Goal: Check status: Check status

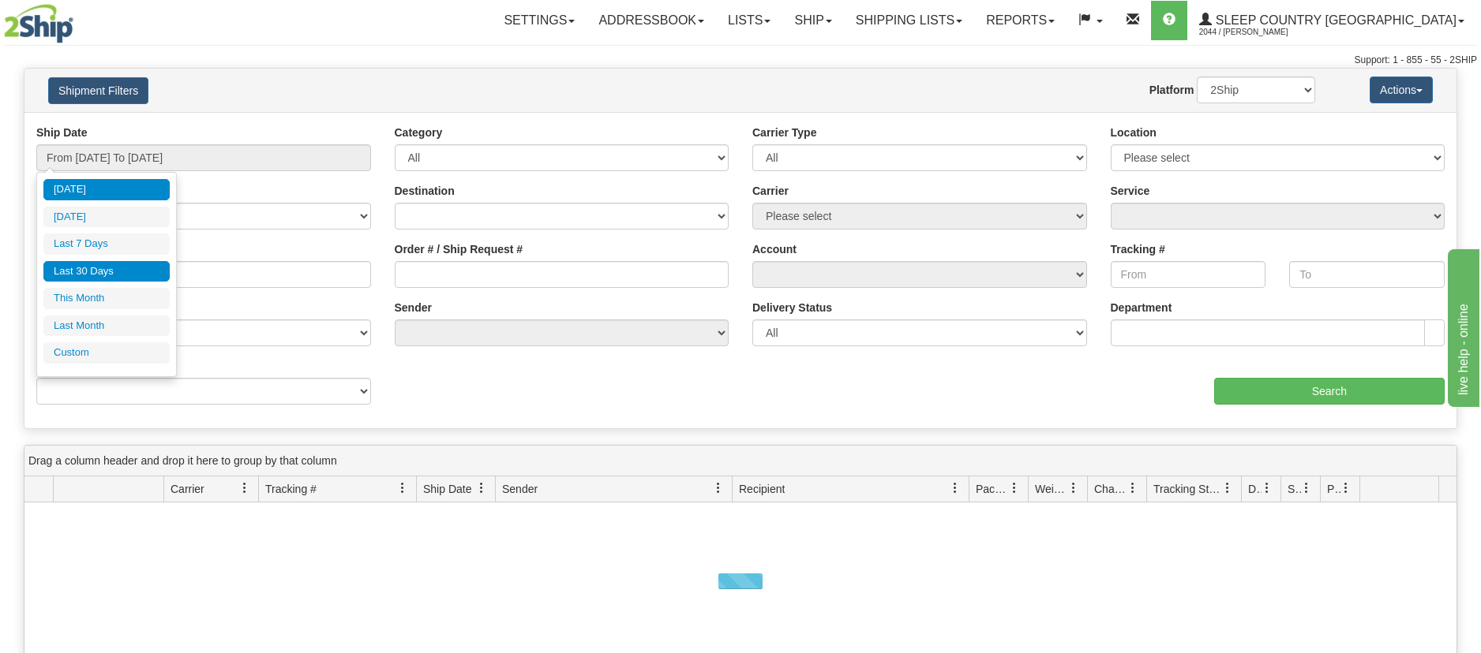
click at [96, 268] on li "Last 30 Days" at bounding box center [106, 271] width 126 height 21
type input "From [DATE] To [DATE]"
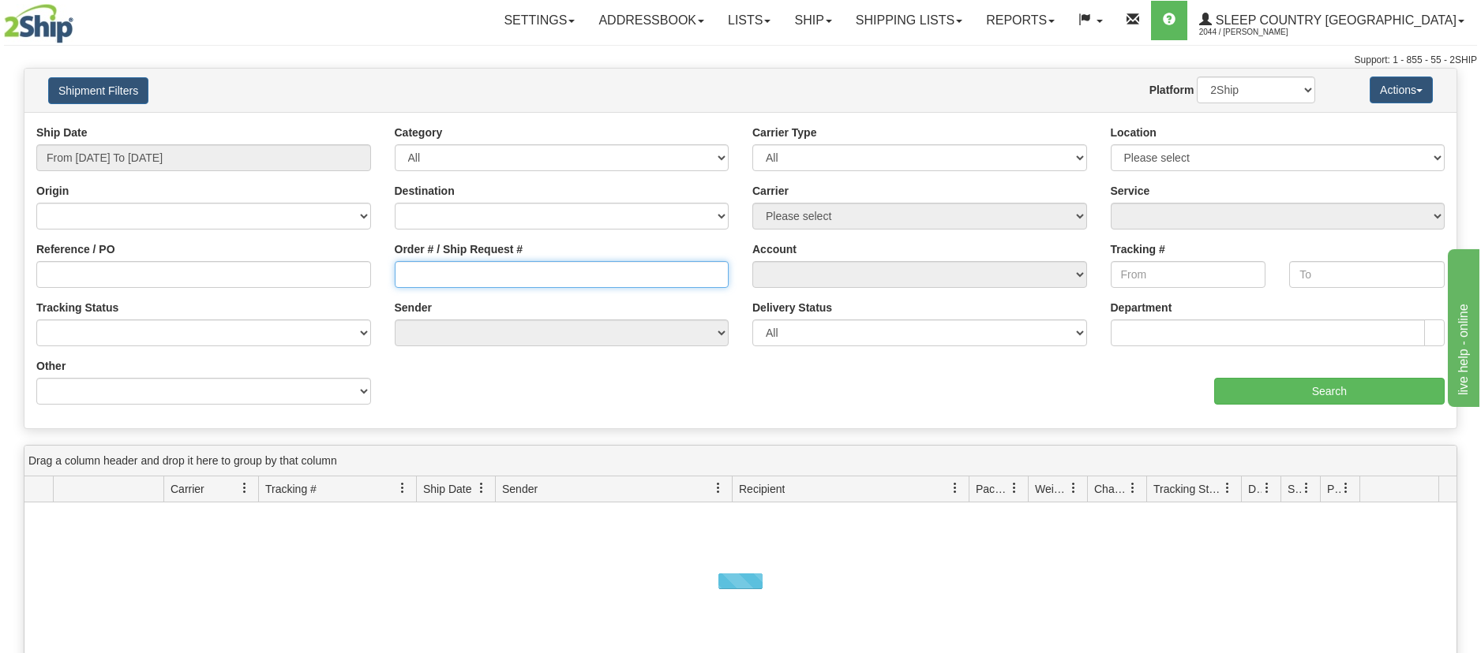
click at [410, 273] on input "Order # / Ship Request #" at bounding box center [562, 274] width 335 height 27
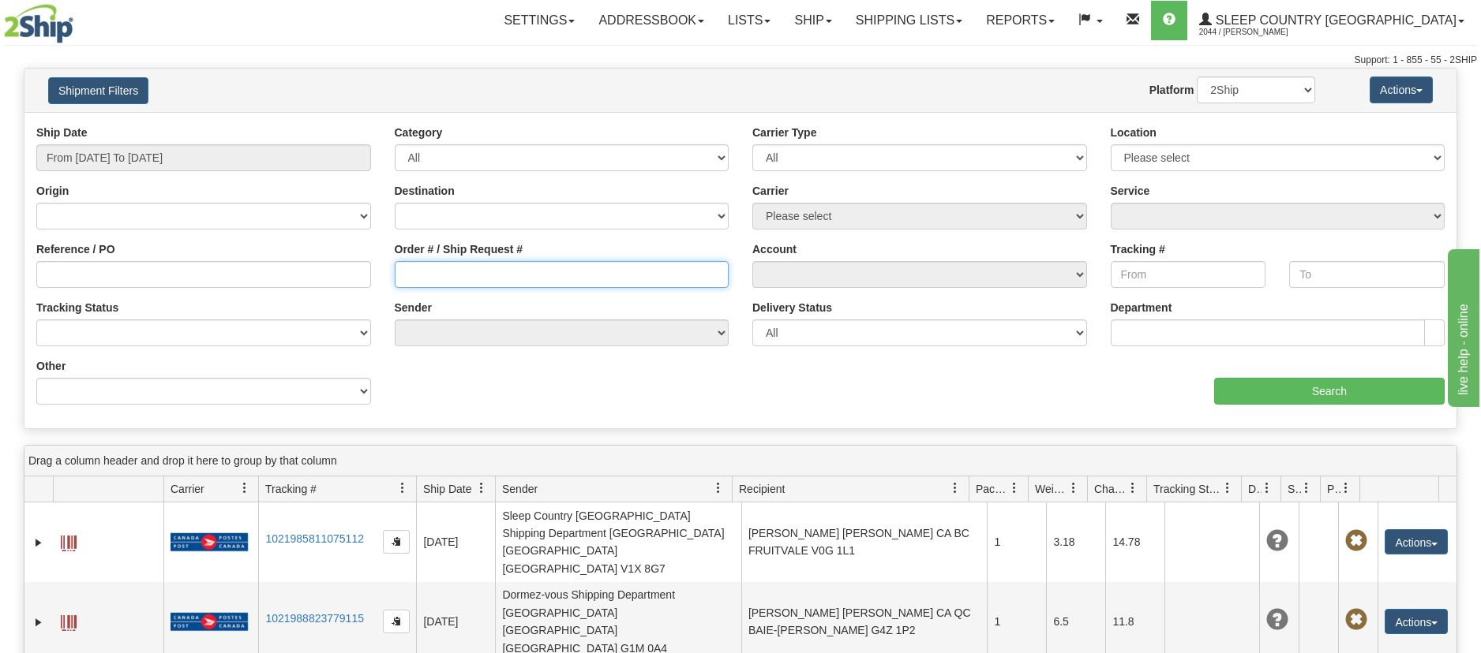
paste input "9002I090633"
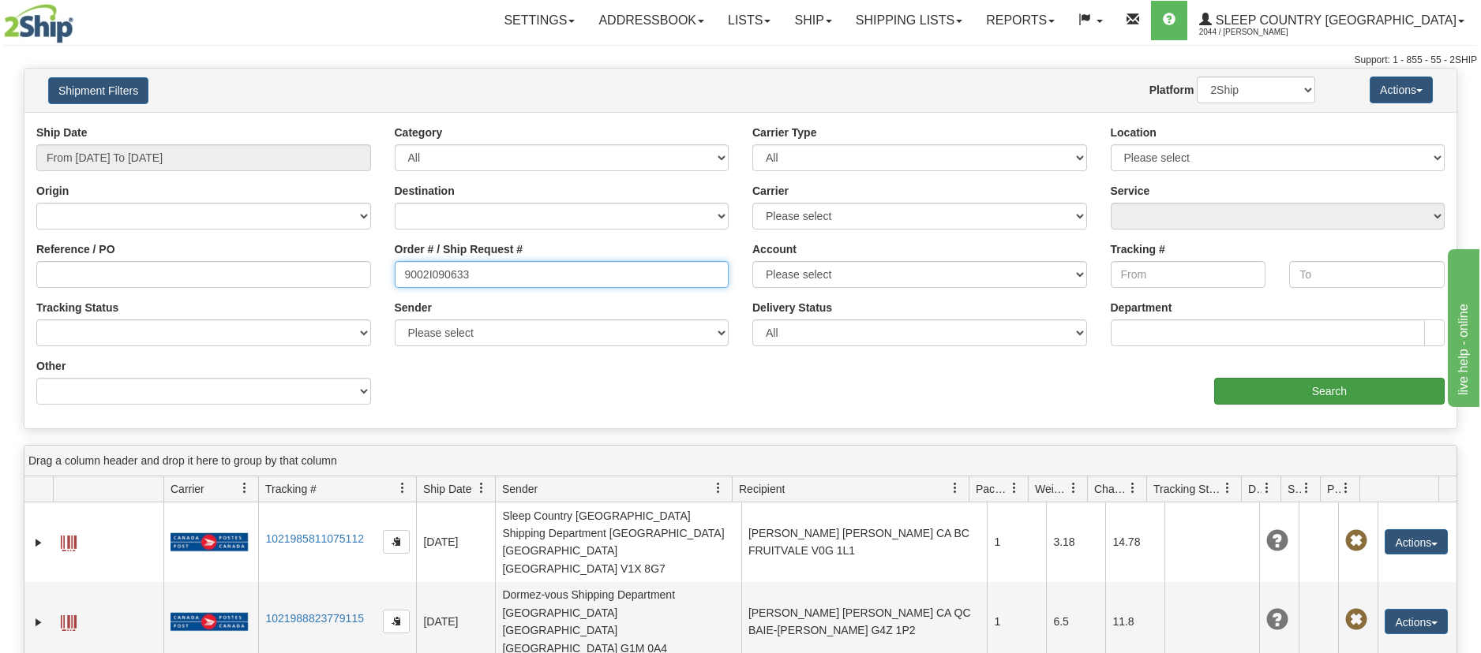
type input "9002I090633"
click at [1389, 388] on input "Search" at bounding box center [1329, 391] width 230 height 27
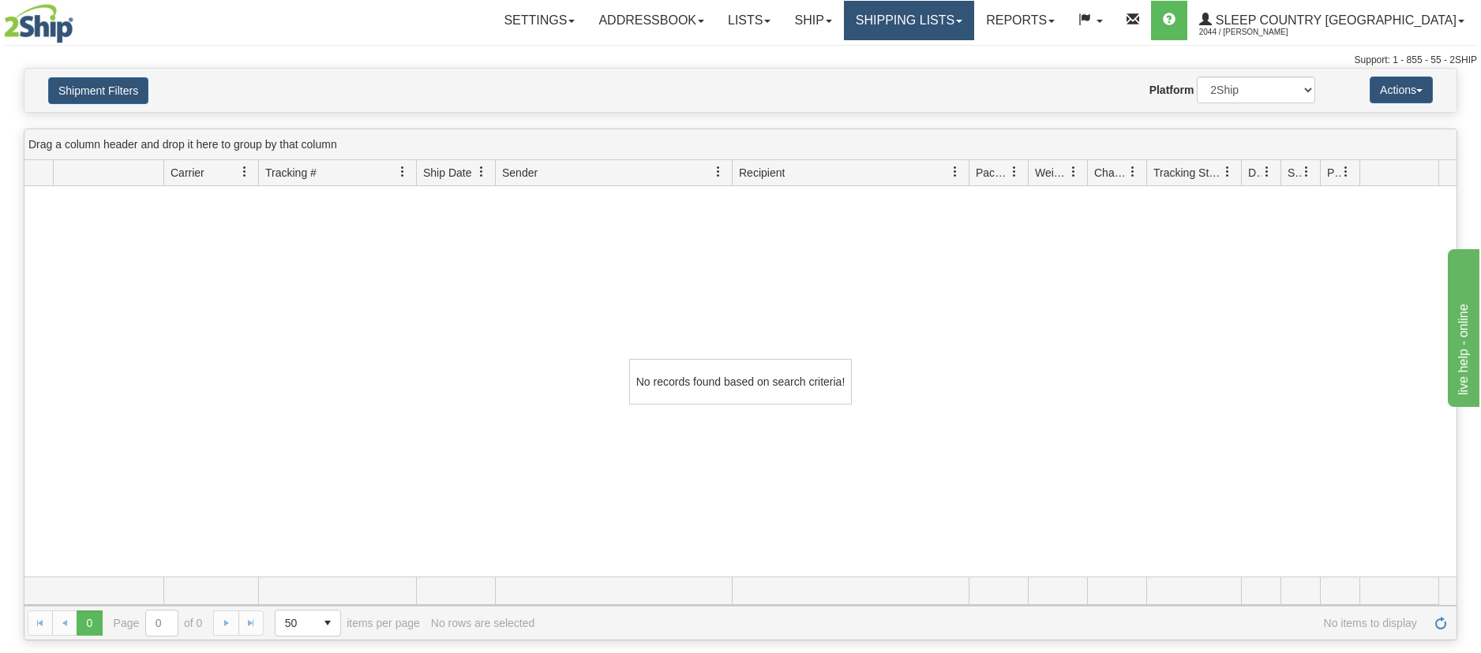
drag, startPoint x: 1031, startPoint y: 13, endPoint x: 1018, endPoint y: 23, distance: 15.8
click at [974, 13] on link "Shipping lists" at bounding box center [909, 20] width 130 height 39
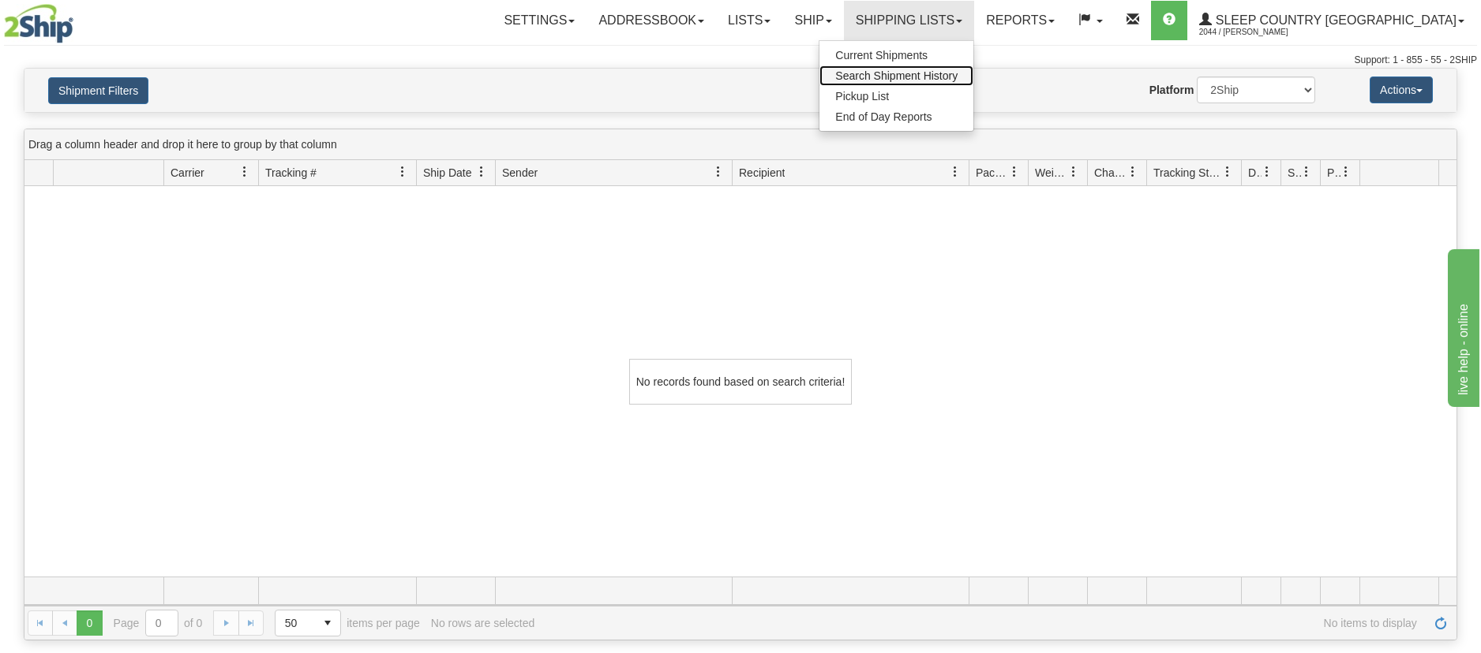
click at [957, 77] on span "Search Shipment History" at bounding box center [896, 75] width 122 height 13
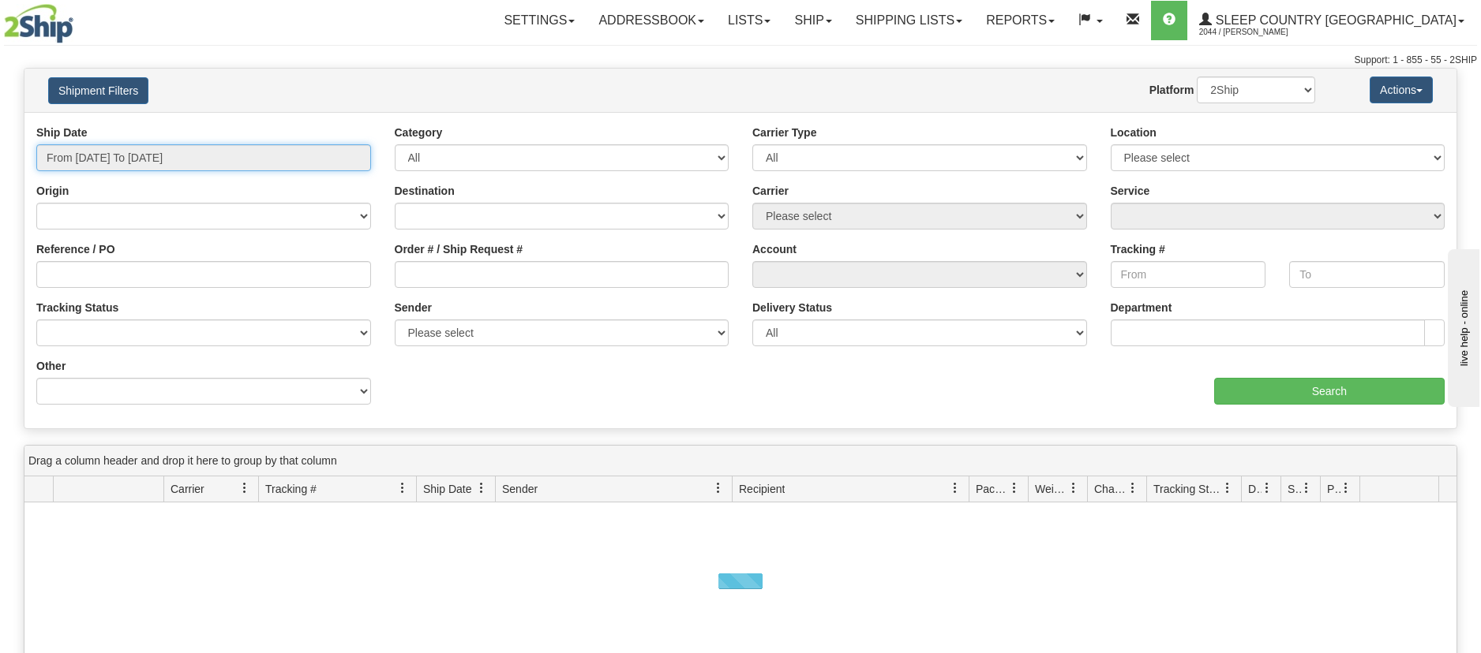
click at [354, 158] on input "From [DATE] To [DATE]" at bounding box center [203, 157] width 335 height 27
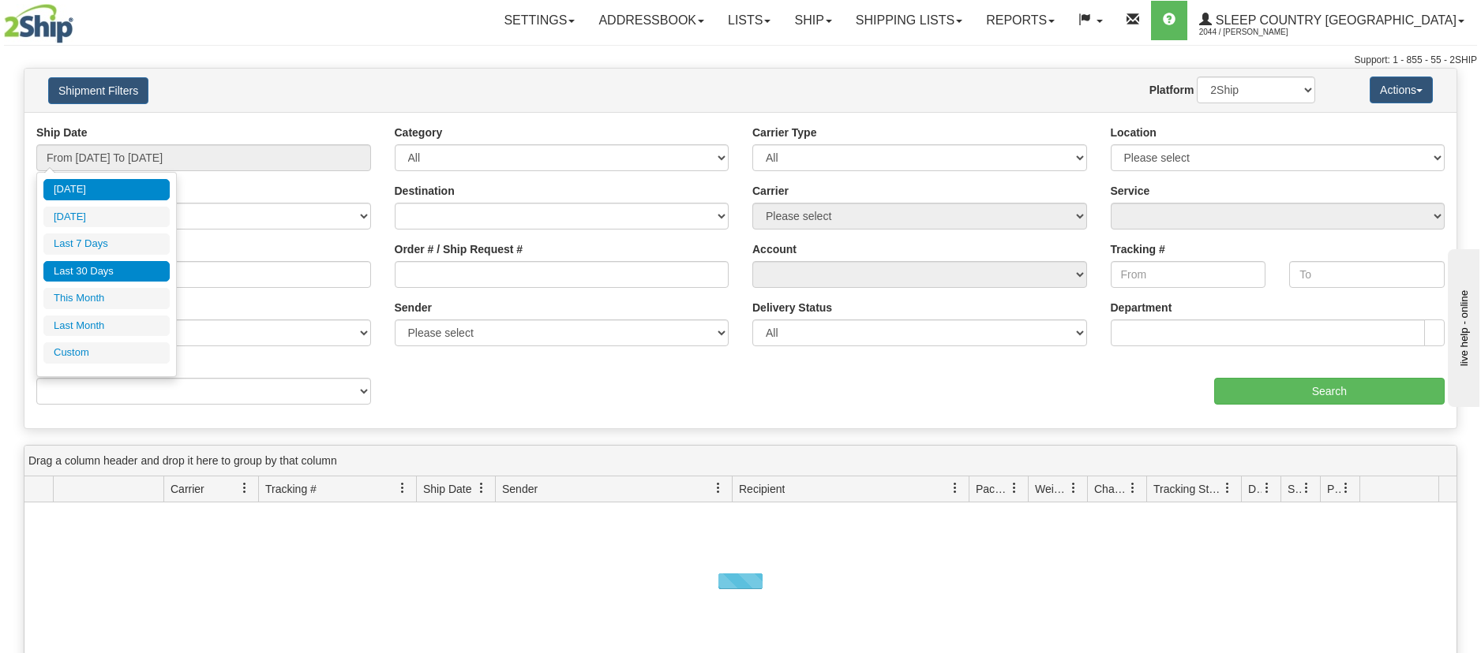
click at [108, 272] on li "Last 30 Days" at bounding box center [106, 271] width 126 height 21
type input "From [DATE] To [DATE]"
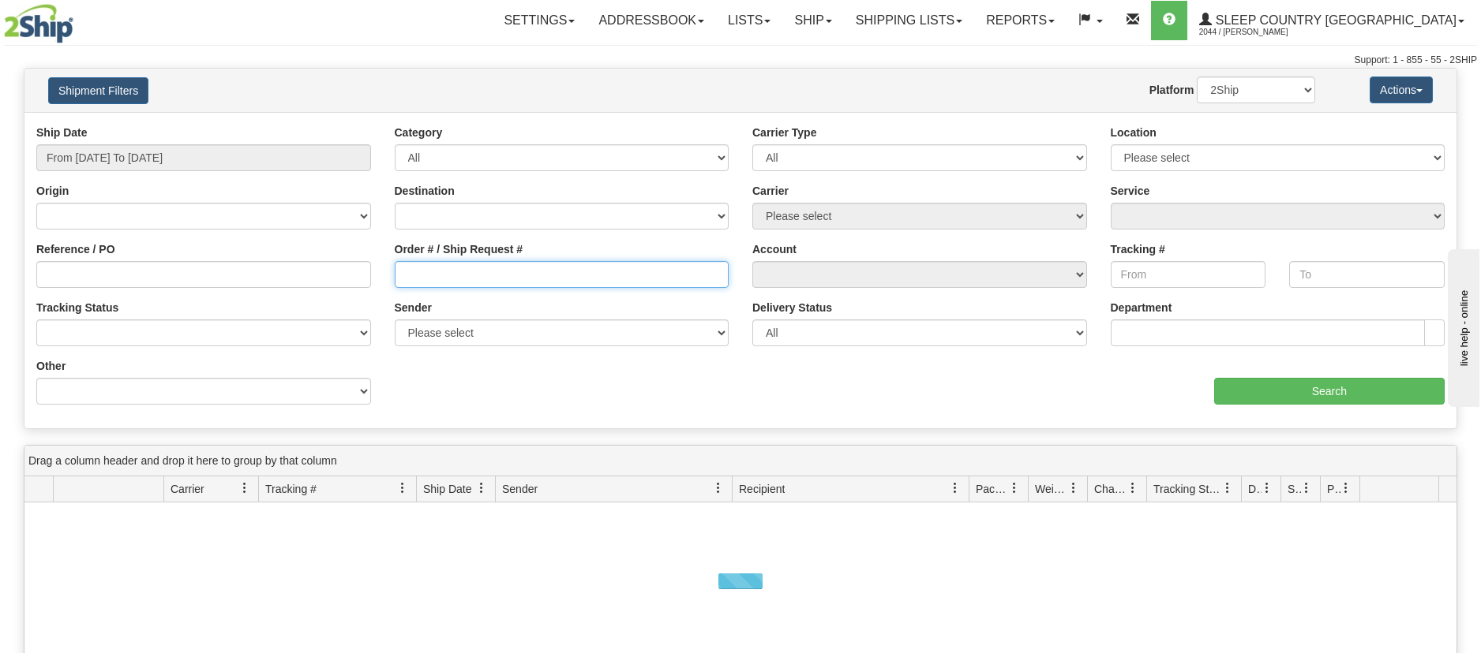
click at [398, 276] on input "Order # / Ship Request #" at bounding box center [562, 274] width 335 height 27
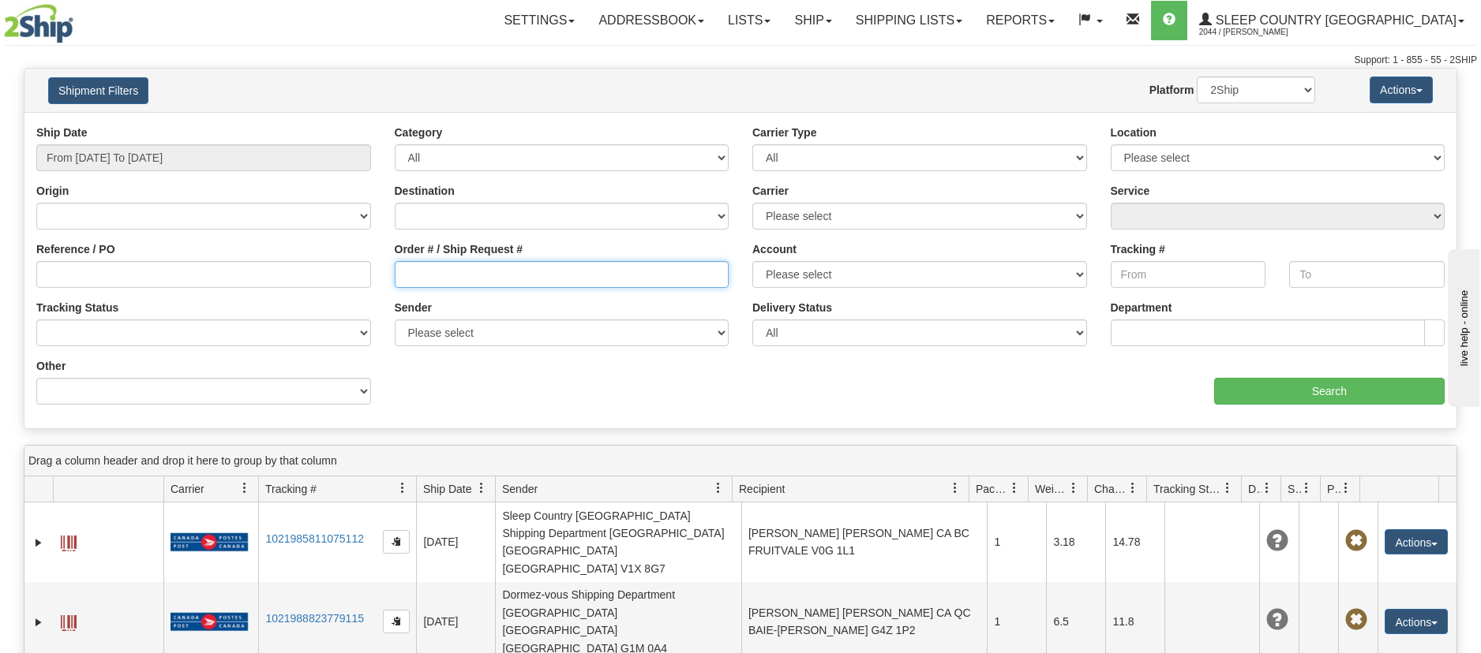
paste input "9002I090633"
type input "9002I090633"
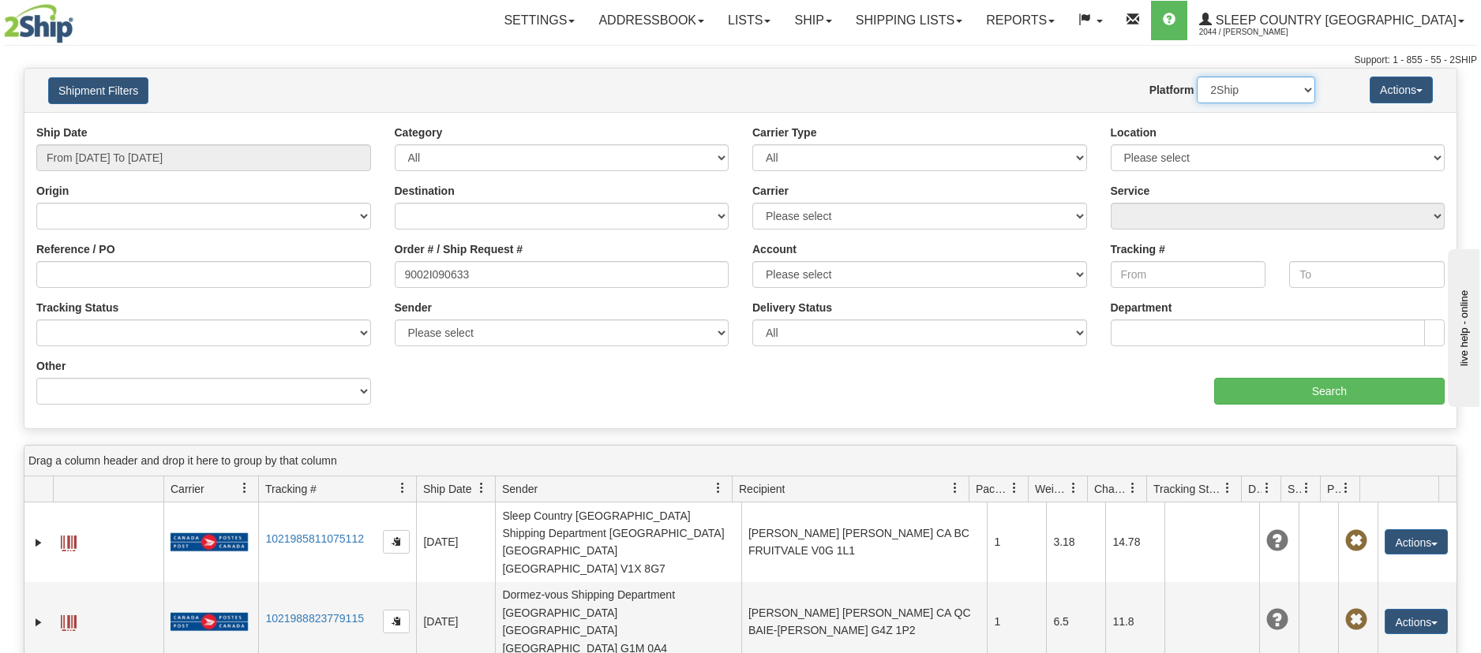
click at [1304, 84] on select "2Ship Imported" at bounding box center [1255, 90] width 118 height 27
select select "1"
click at [1196, 77] on select "2Ship Imported" at bounding box center [1255, 90] width 118 height 27
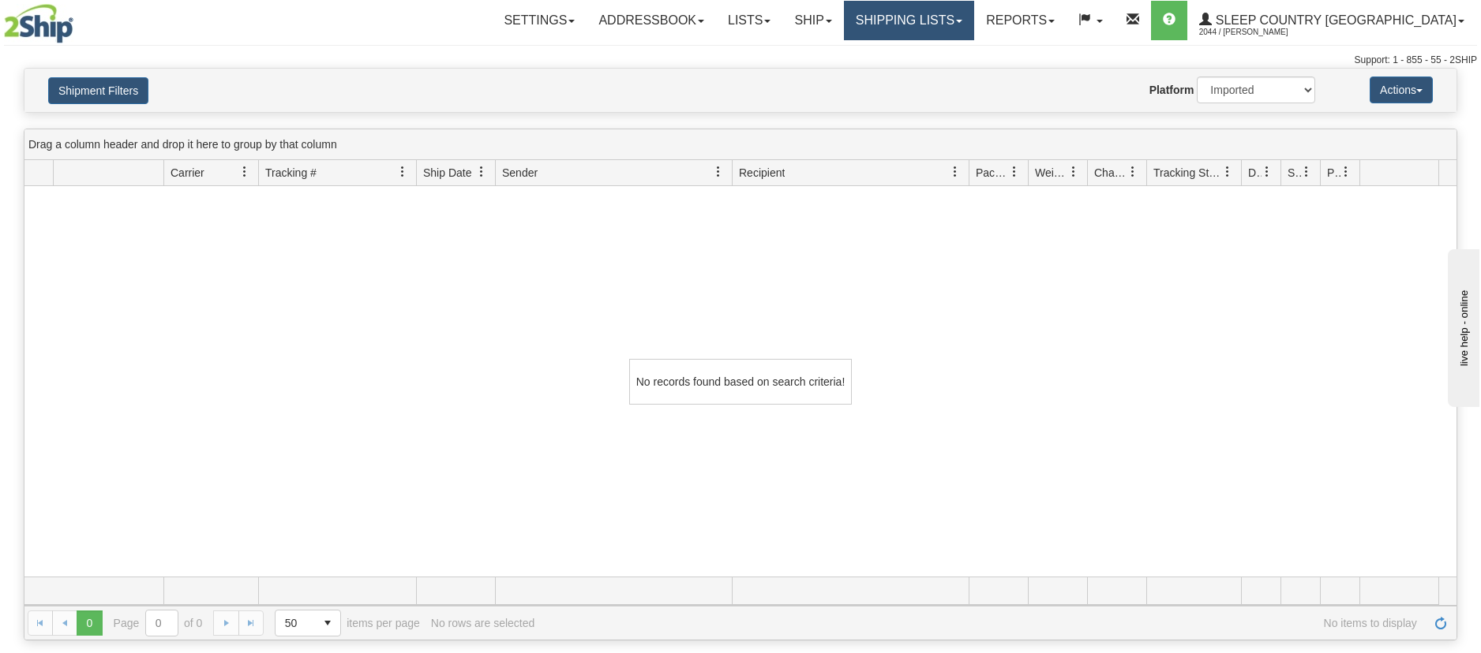
click at [974, 15] on link "Shipping lists" at bounding box center [909, 20] width 130 height 39
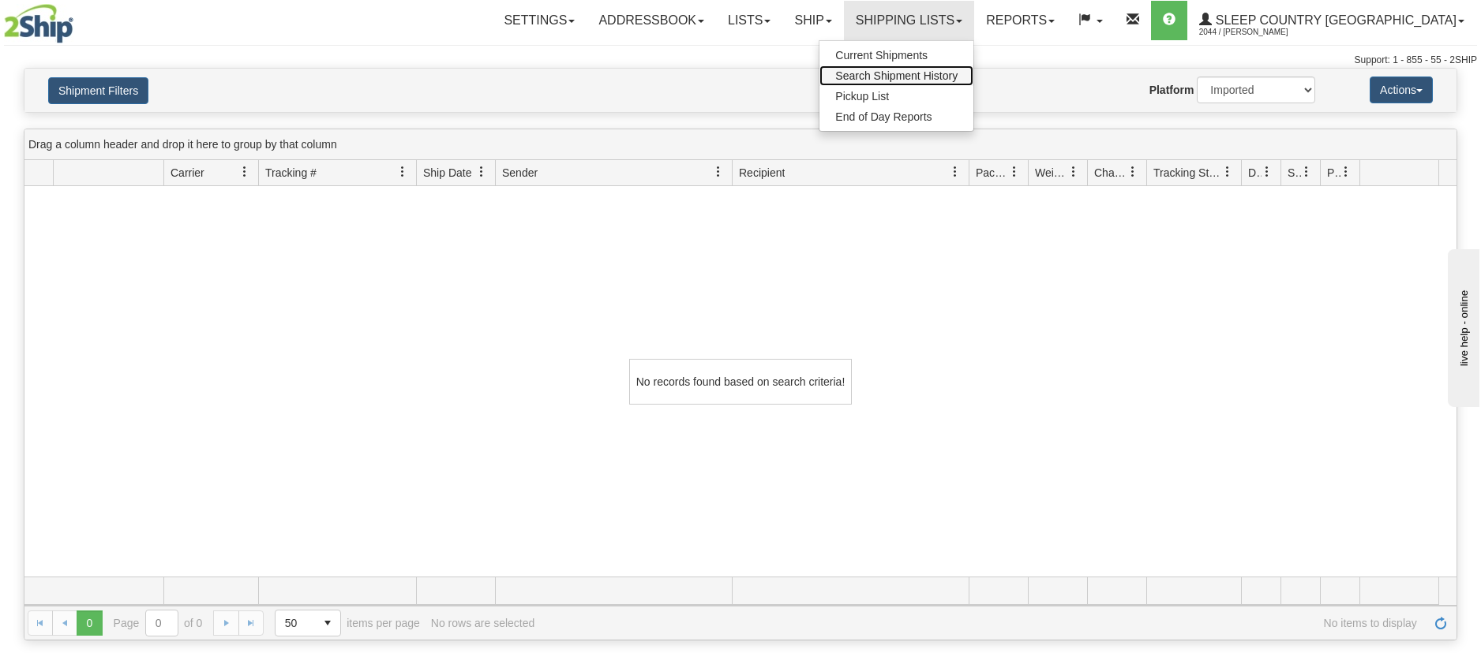
click at [957, 71] on span "Search Shipment History" at bounding box center [896, 75] width 122 height 13
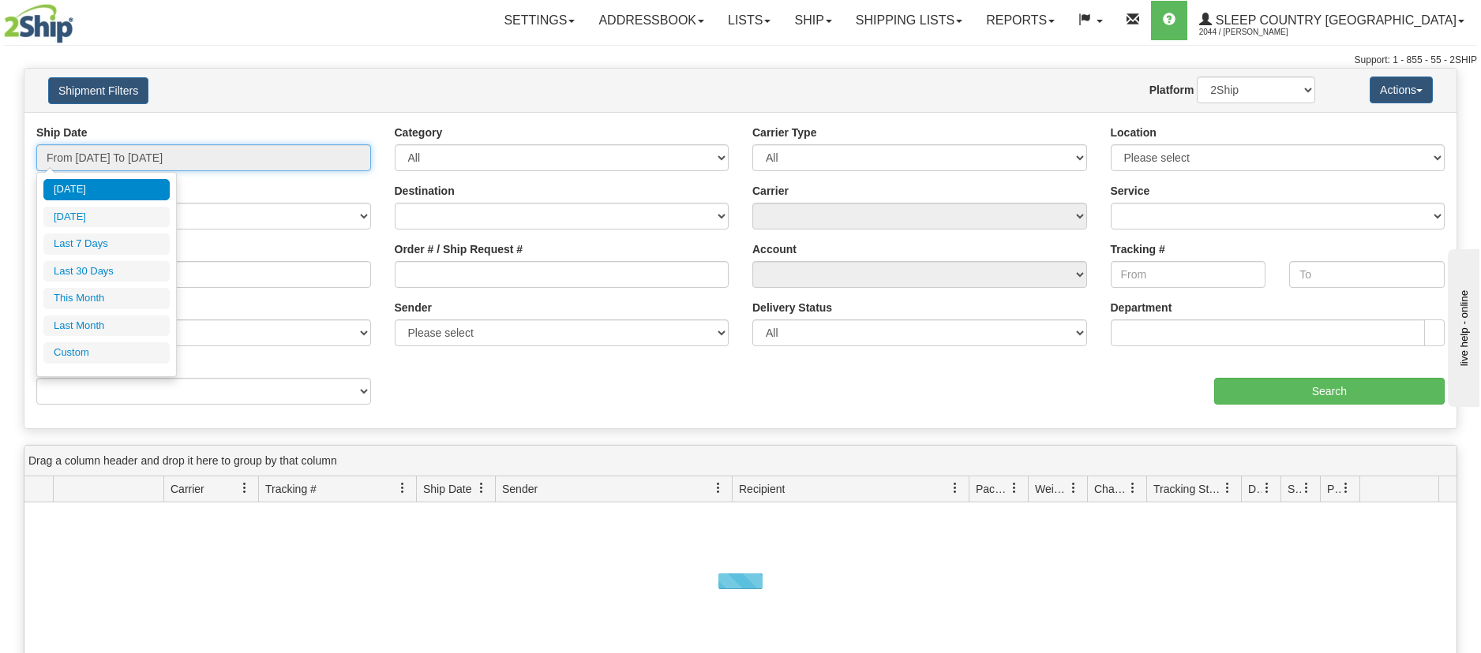
click at [363, 163] on input "From [DATE] To [DATE]" at bounding box center [203, 157] width 335 height 27
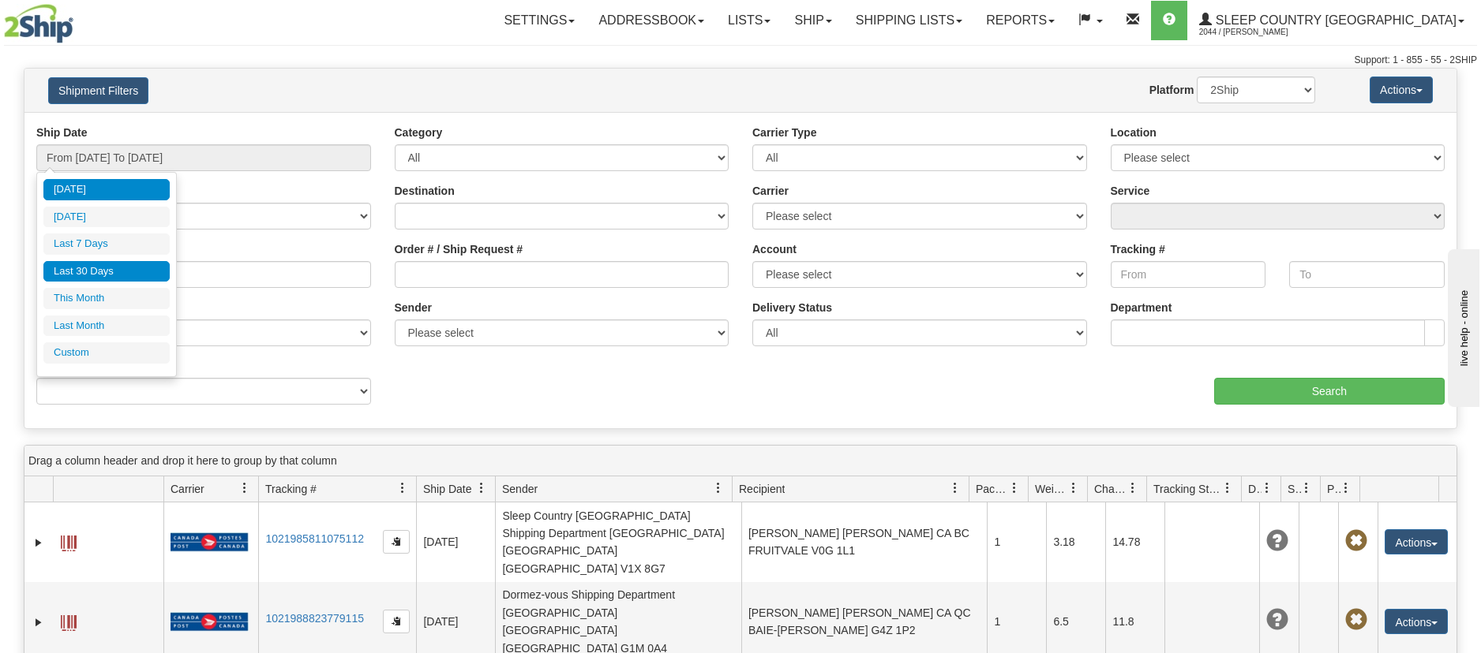
click at [86, 273] on li "Last 30 Days" at bounding box center [106, 271] width 126 height 21
type input "From [DATE] To [DATE]"
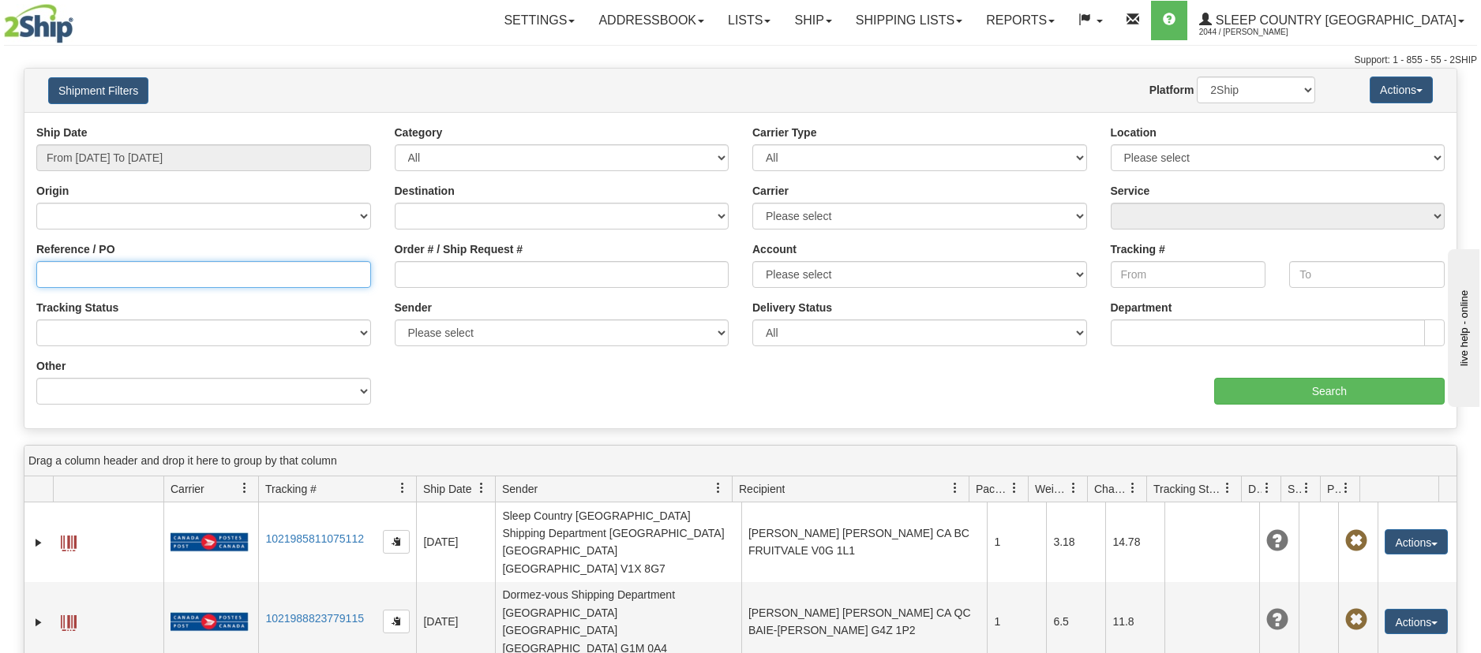
click at [41, 272] on input "Reference / PO" at bounding box center [203, 274] width 335 height 27
paste input "9002I090633"
type input "9002I090633"
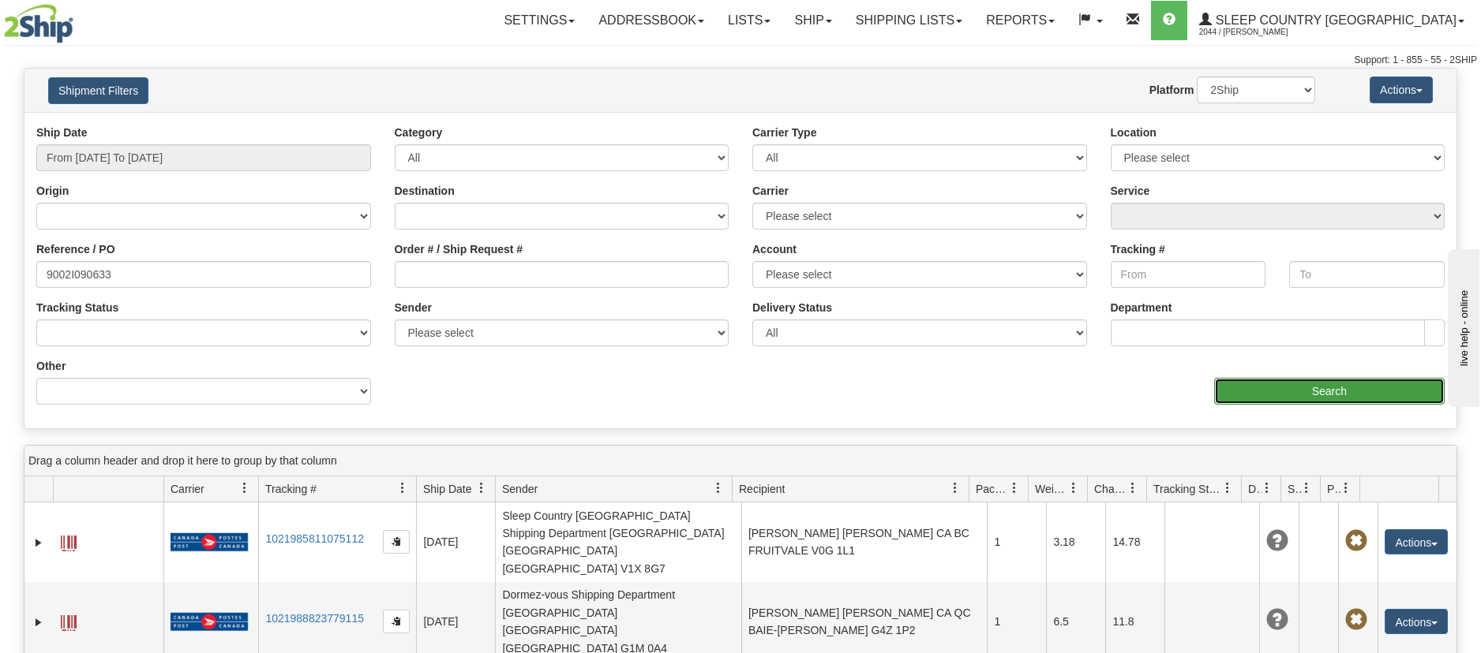
click at [1347, 391] on input "Search" at bounding box center [1329, 391] width 230 height 27
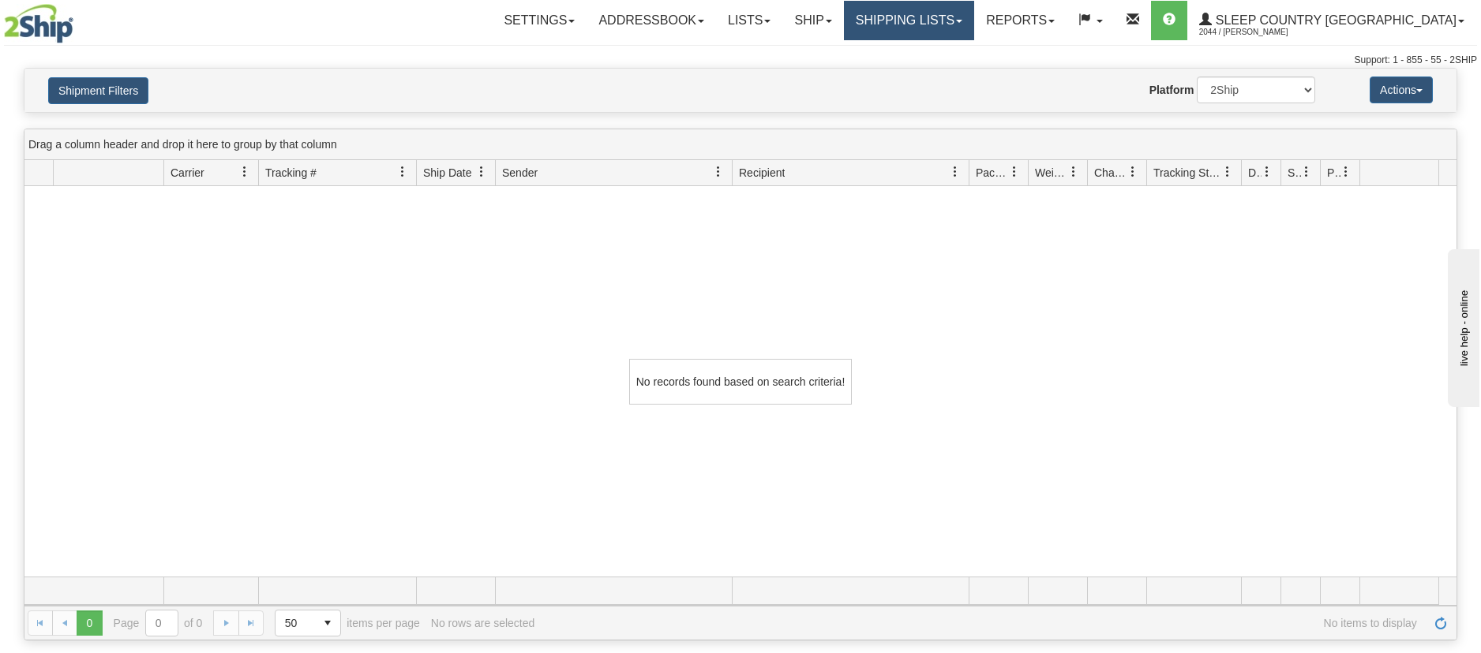
drag, startPoint x: 1041, startPoint y: 17, endPoint x: 1017, endPoint y: 27, distance: 26.5
click at [974, 17] on link "Shipping lists" at bounding box center [909, 20] width 130 height 39
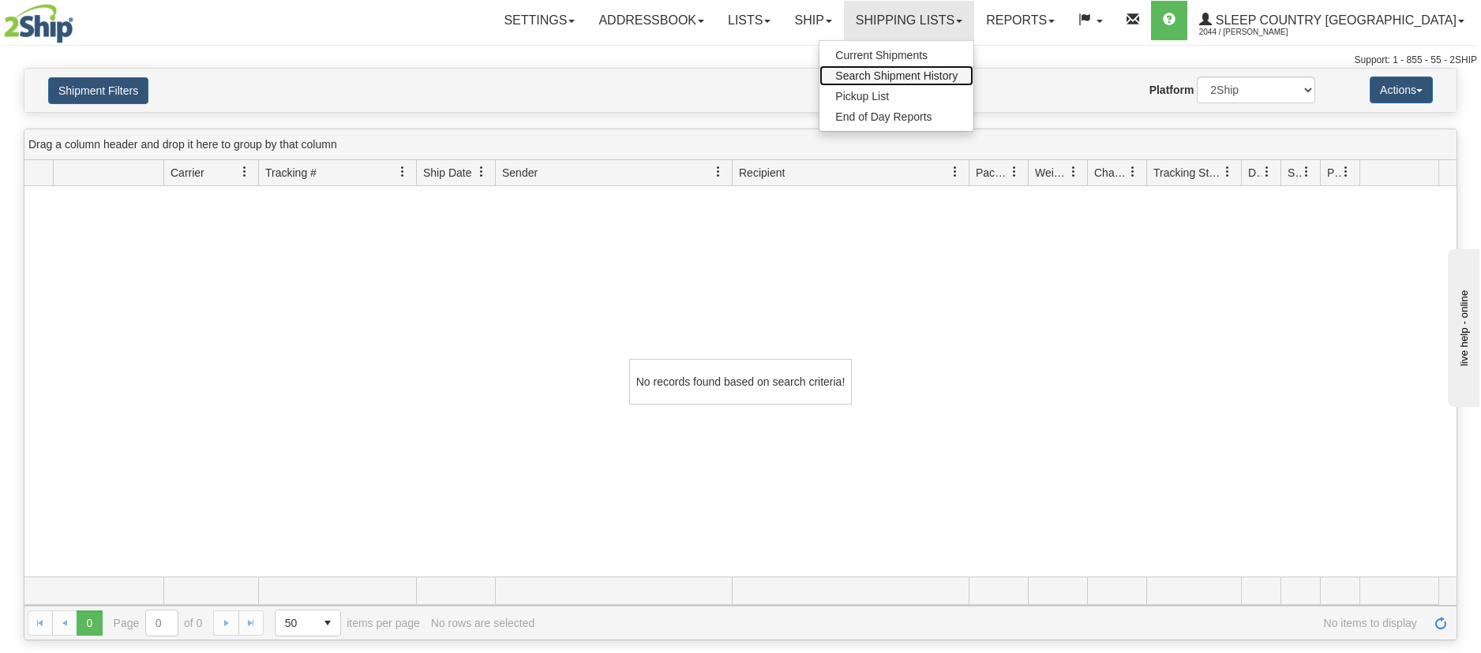
click at [957, 78] on span "Search Shipment History" at bounding box center [896, 75] width 122 height 13
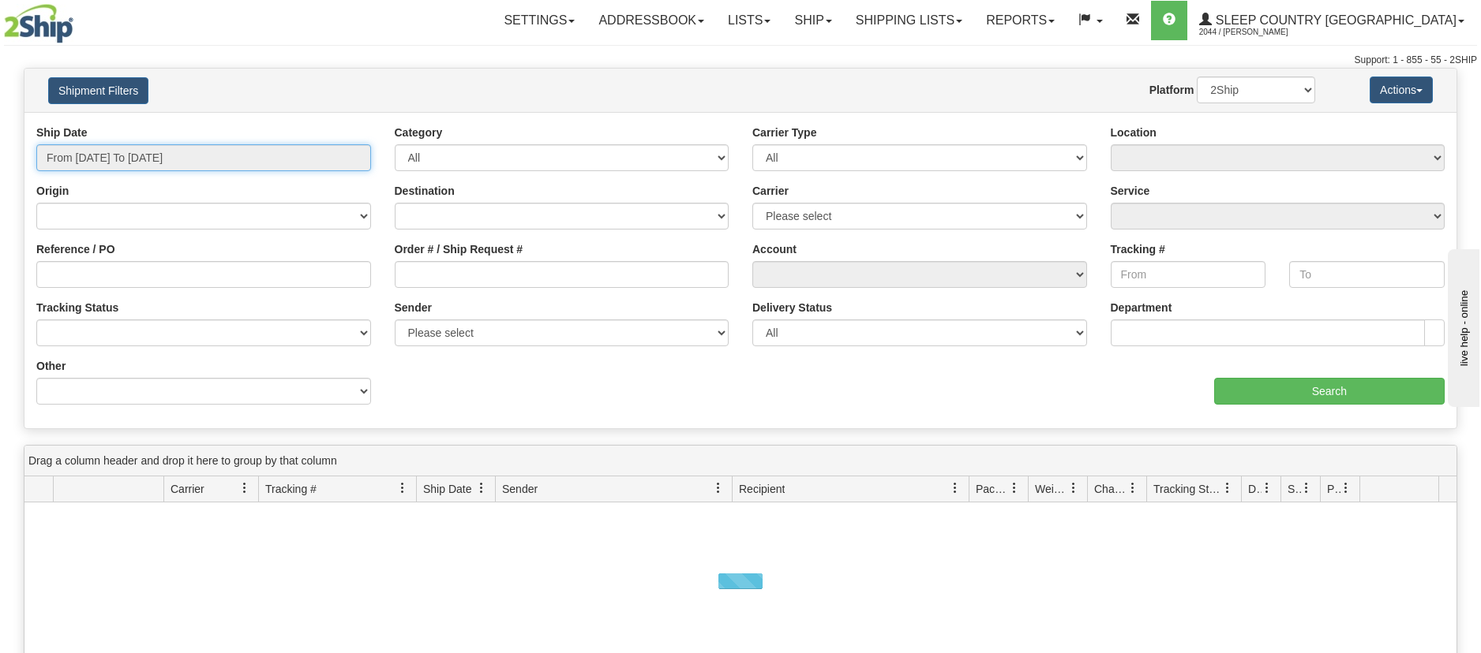
click at [352, 164] on input "From [DATE] To [DATE]" at bounding box center [203, 157] width 335 height 27
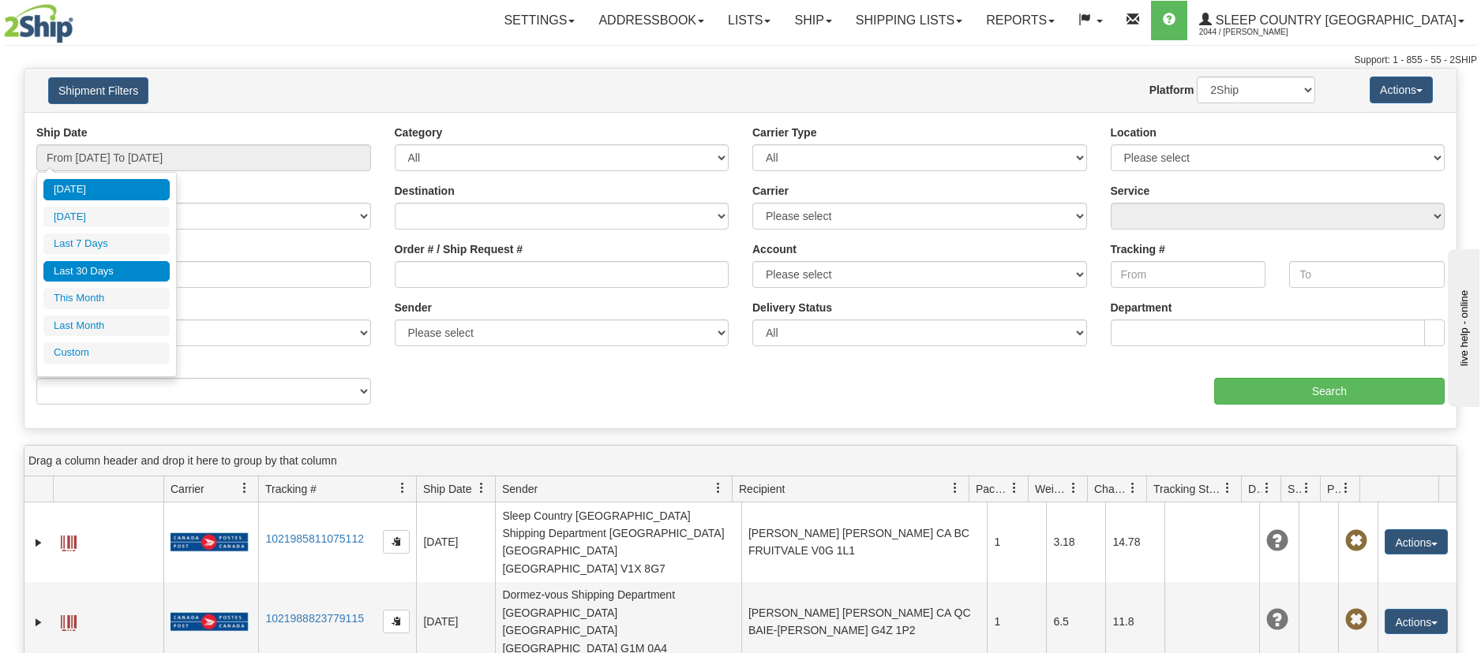
click at [118, 263] on li "Last 30 Days" at bounding box center [106, 271] width 126 height 21
type input "From [DATE] To [DATE]"
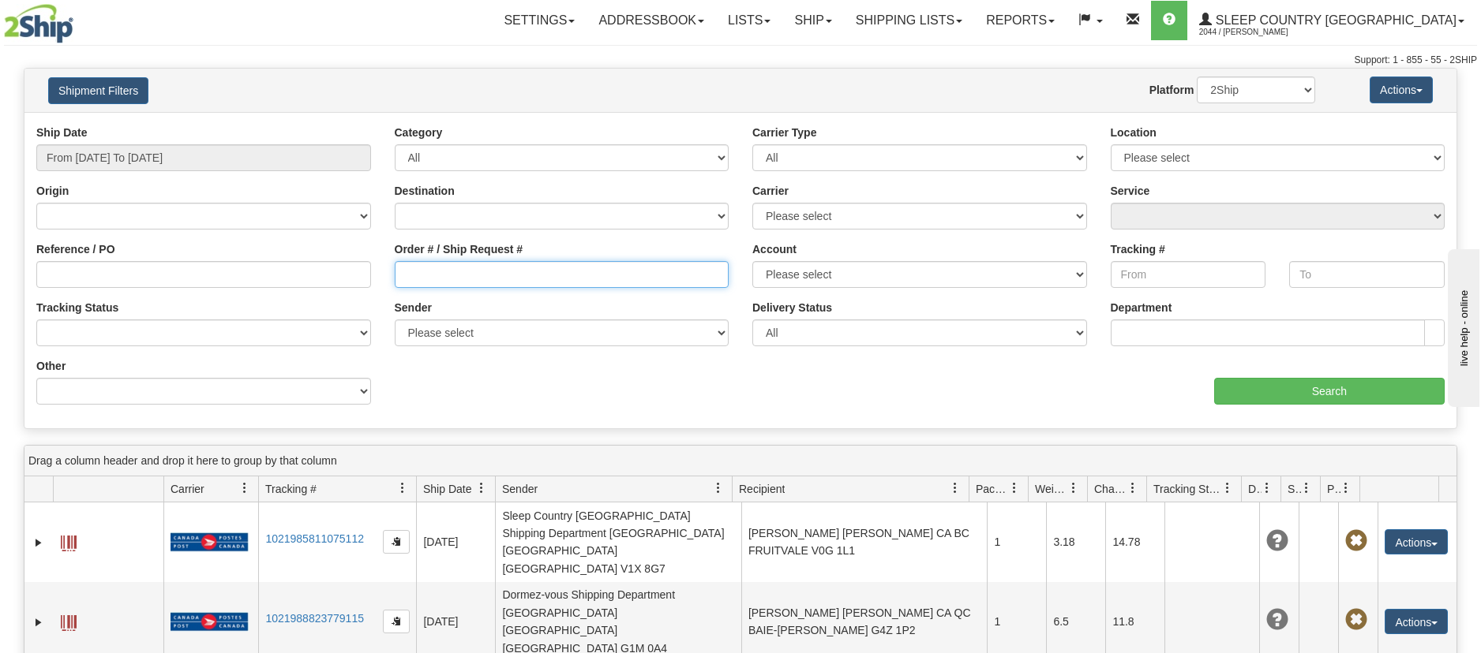
click at [409, 272] on input "Order # / Ship Request #" at bounding box center [562, 274] width 335 height 27
paste input "9002I090633"
type input "9002I090633"
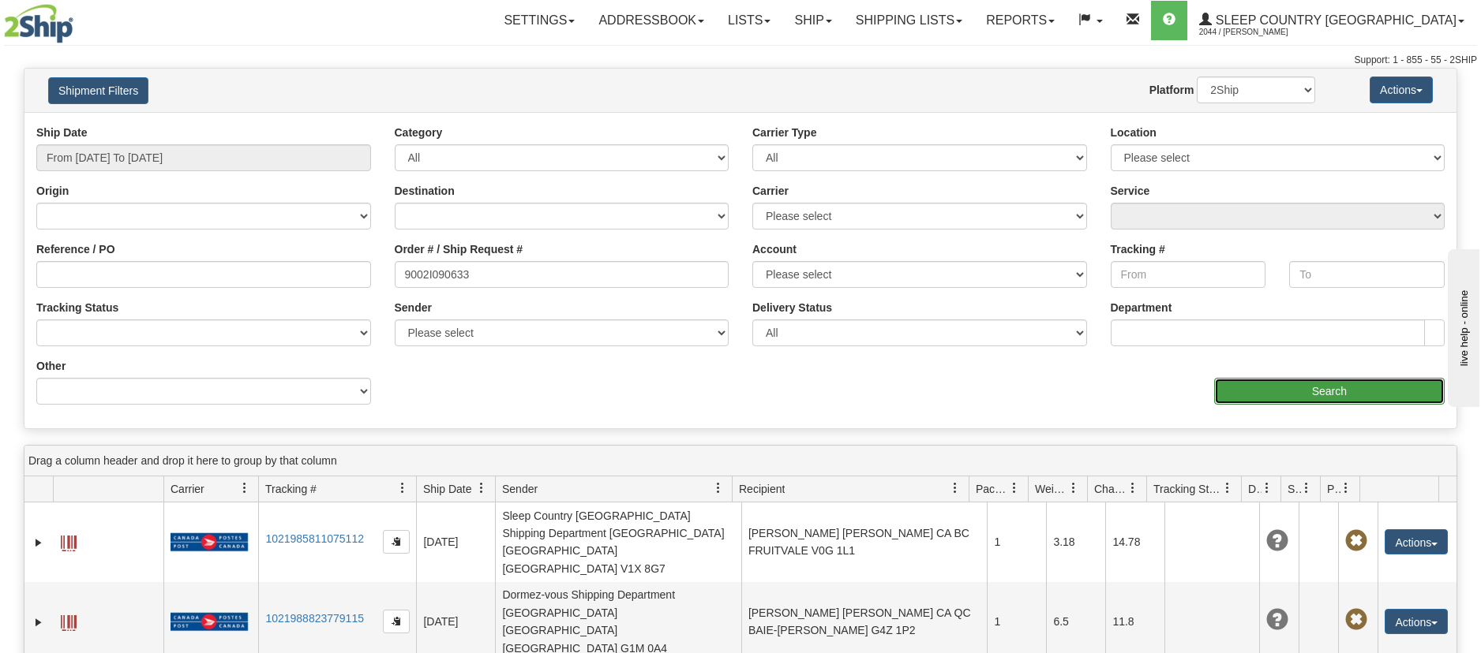
click at [1387, 393] on input "Search" at bounding box center [1329, 391] width 230 height 27
